Goal: Information Seeking & Learning: Learn about a topic

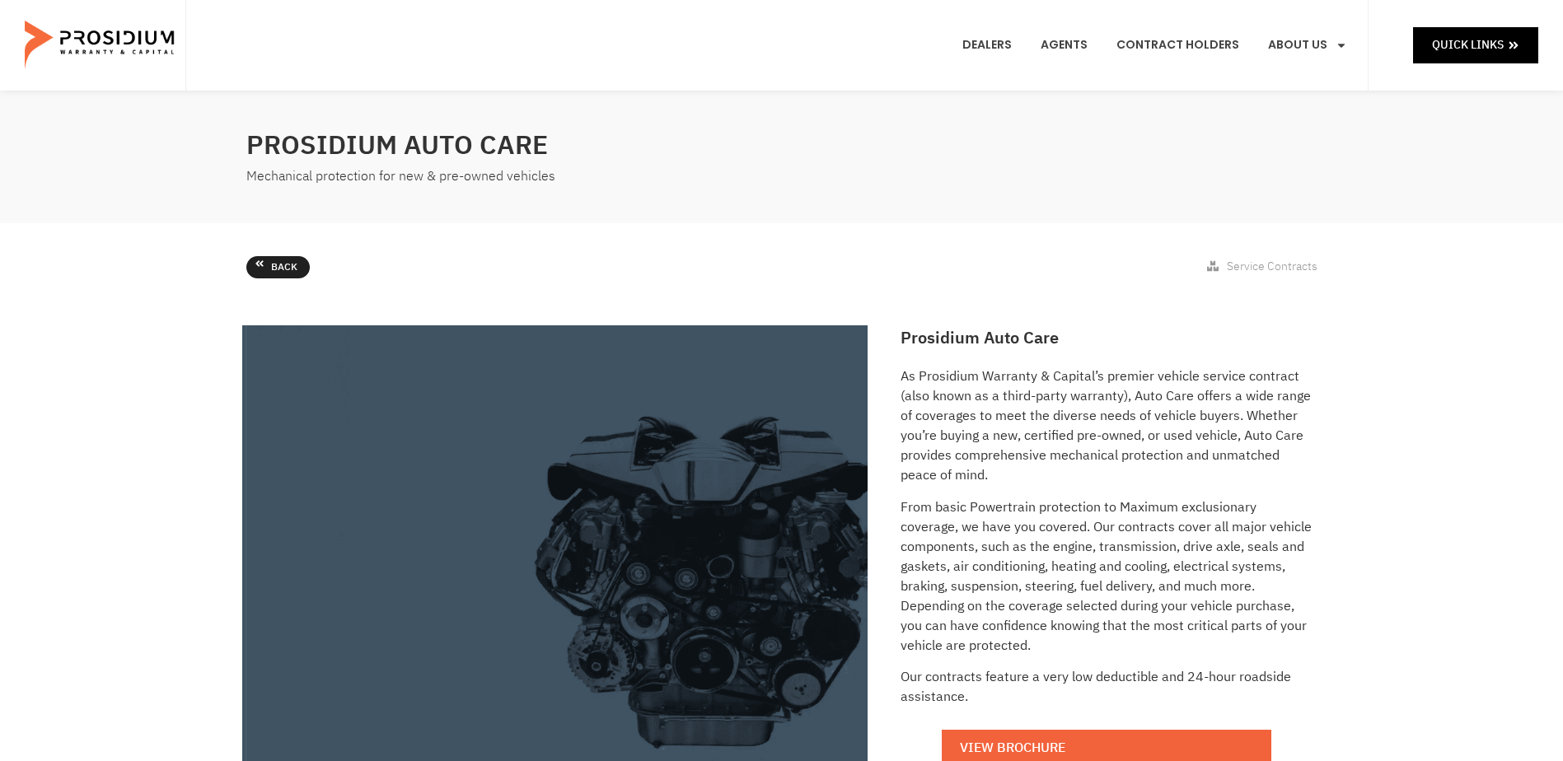
click at [255, 269] on link "Back" at bounding box center [277, 267] width 63 height 23
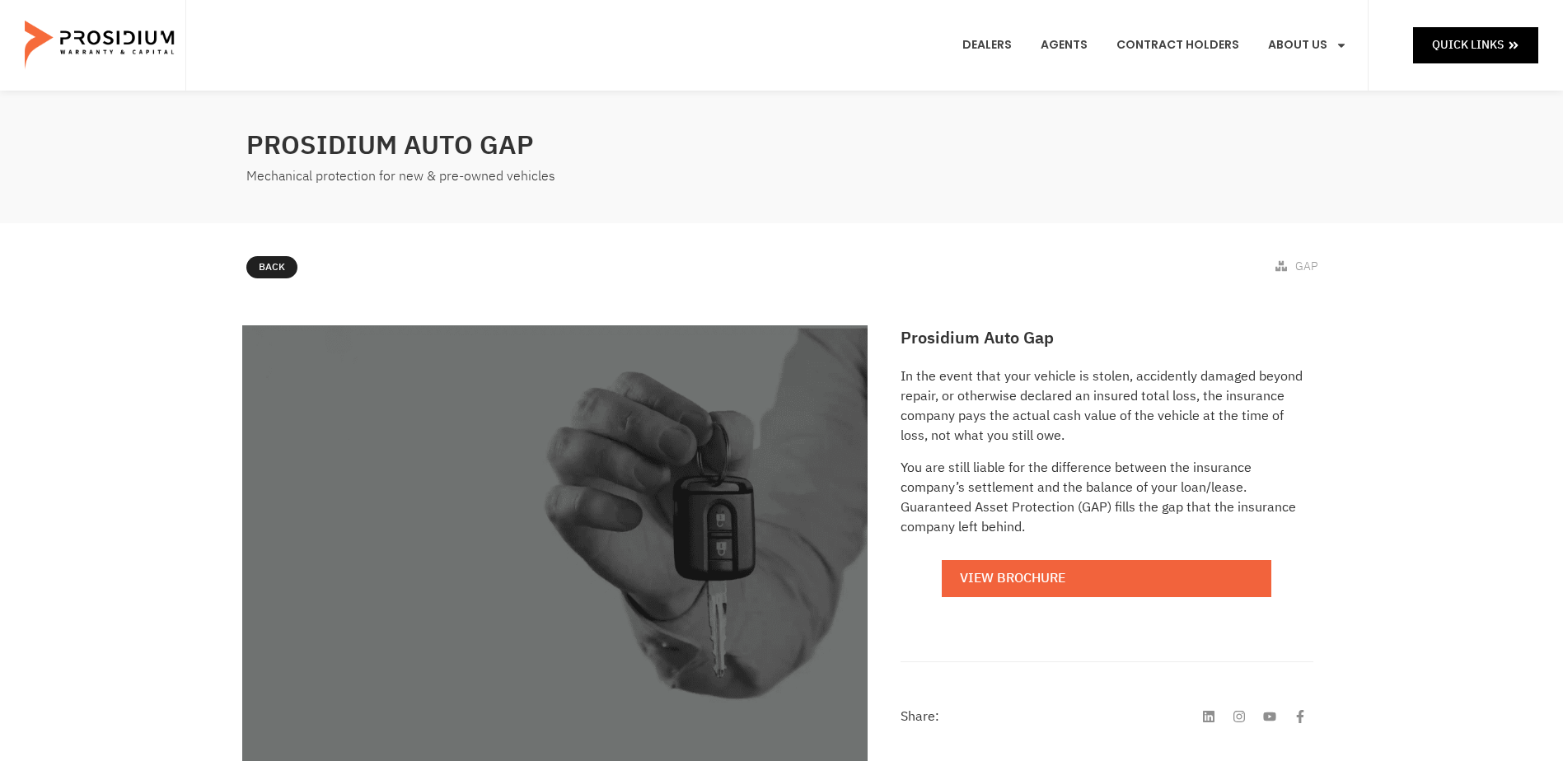
drag, startPoint x: 0, startPoint y: 0, endPoint x: 236, endPoint y: 8, distance: 236.6
click at [95, 269] on div "Back GAP" at bounding box center [781, 270] width 1563 height 95
click at [414, 760] on img at bounding box center [555, 593] width 626 height 537
